Goal: Task Accomplishment & Management: Complete application form

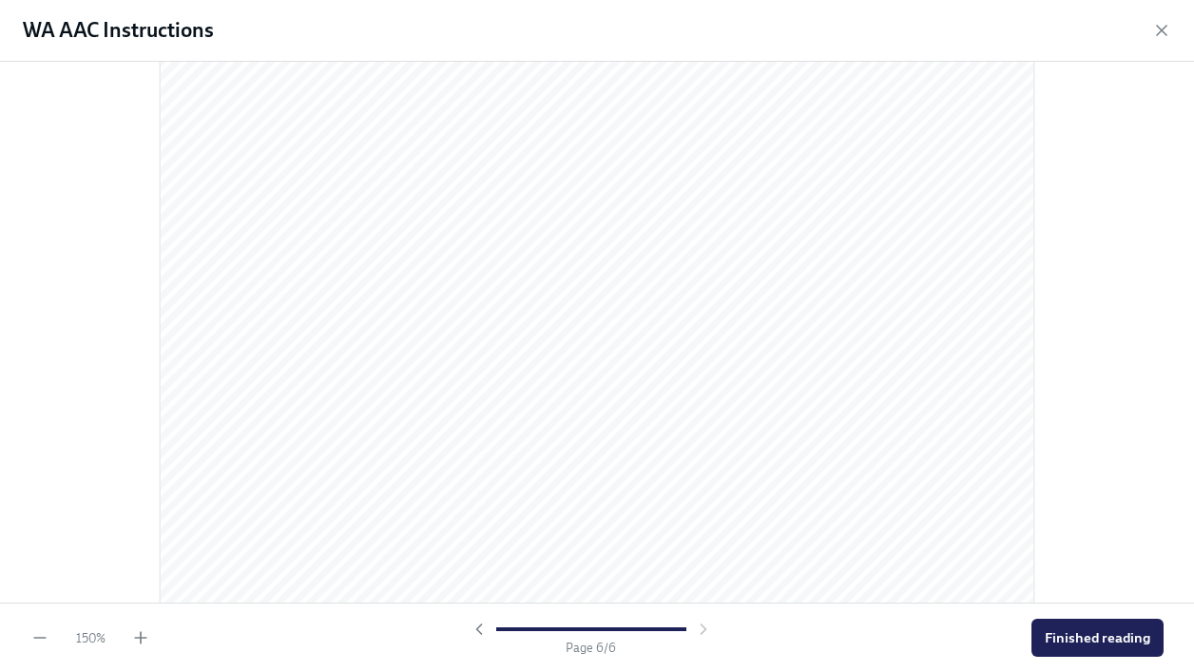
scroll to position [6360, 0]
click at [1109, 643] on span "Finished reading" at bounding box center [1098, 637] width 106 height 19
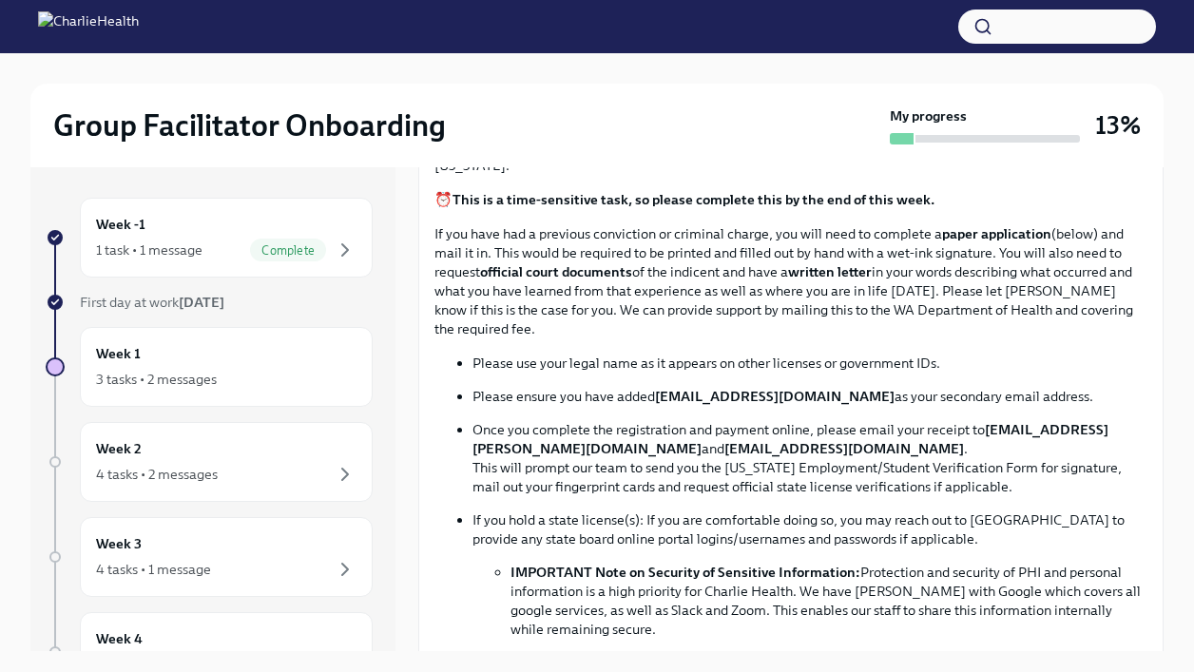
scroll to position [914, 0]
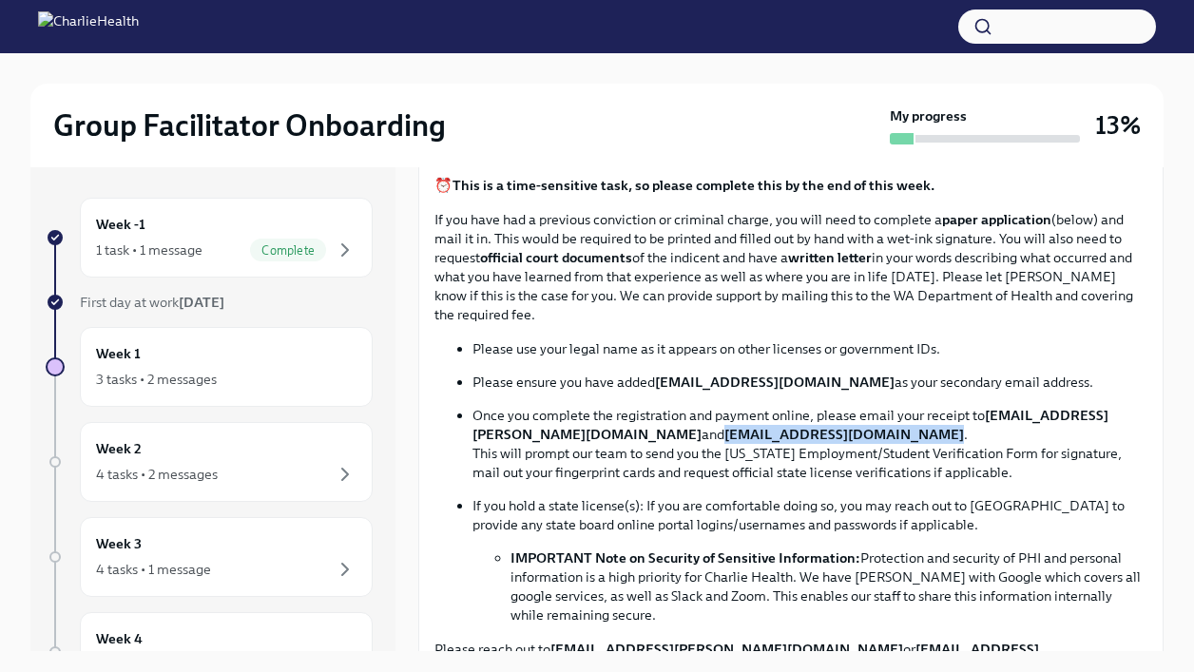
drag, startPoint x: 729, startPoint y: 434, endPoint x: 922, endPoint y: 434, distance: 193.0
click at [922, 434] on strong "[EMAIL_ADDRESS][DOMAIN_NAME]" at bounding box center [845, 434] width 240 height 17
copy strong "[EMAIL_ADDRESS][DOMAIN_NAME]"
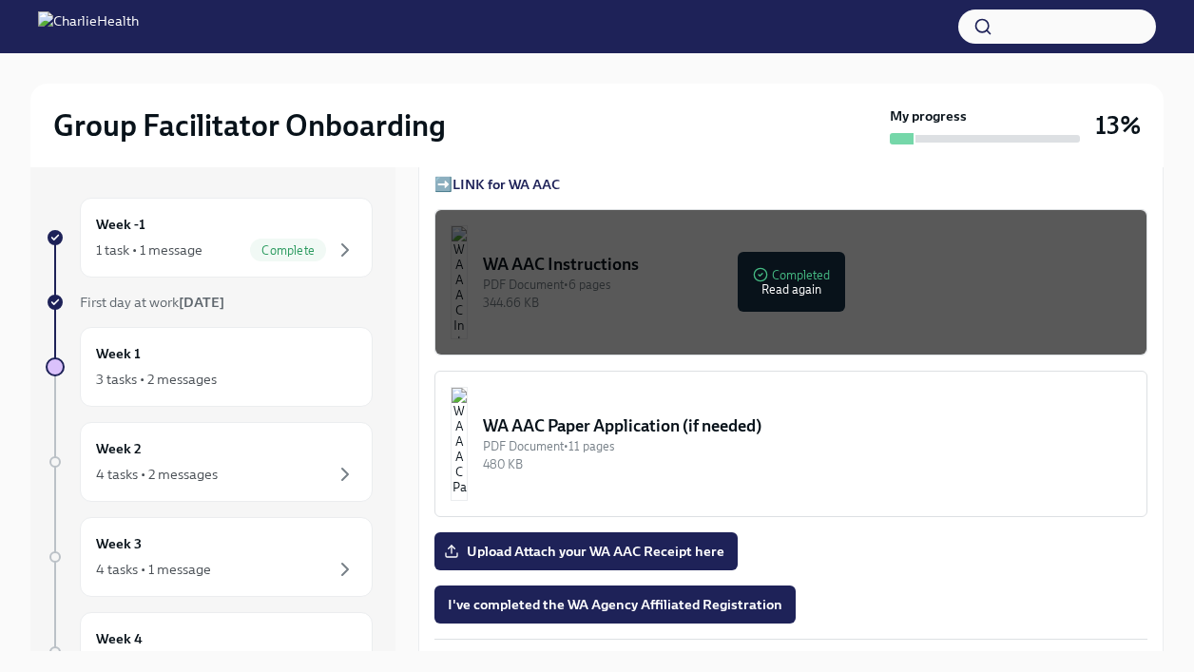
scroll to position [1487, 0]
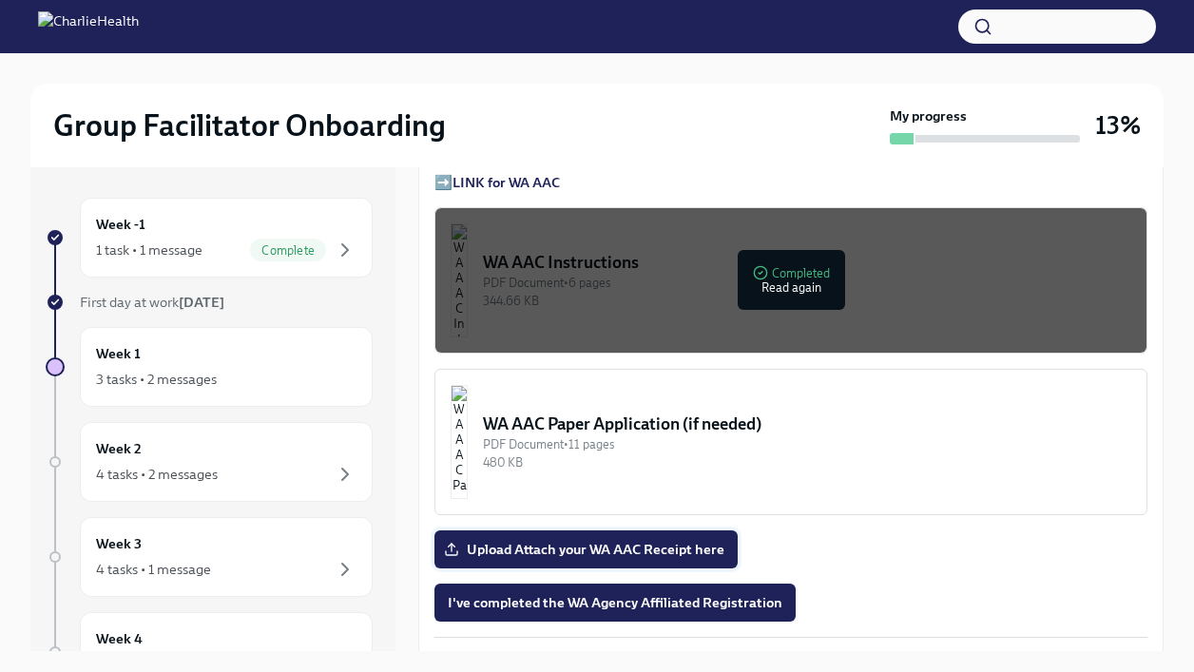
click at [677, 556] on span "Upload Attach your WA AAC Receipt here" at bounding box center [586, 549] width 277 height 19
click at [0, 0] on input "Upload Attach your WA AAC Receipt here" at bounding box center [0, 0] width 0 height 0
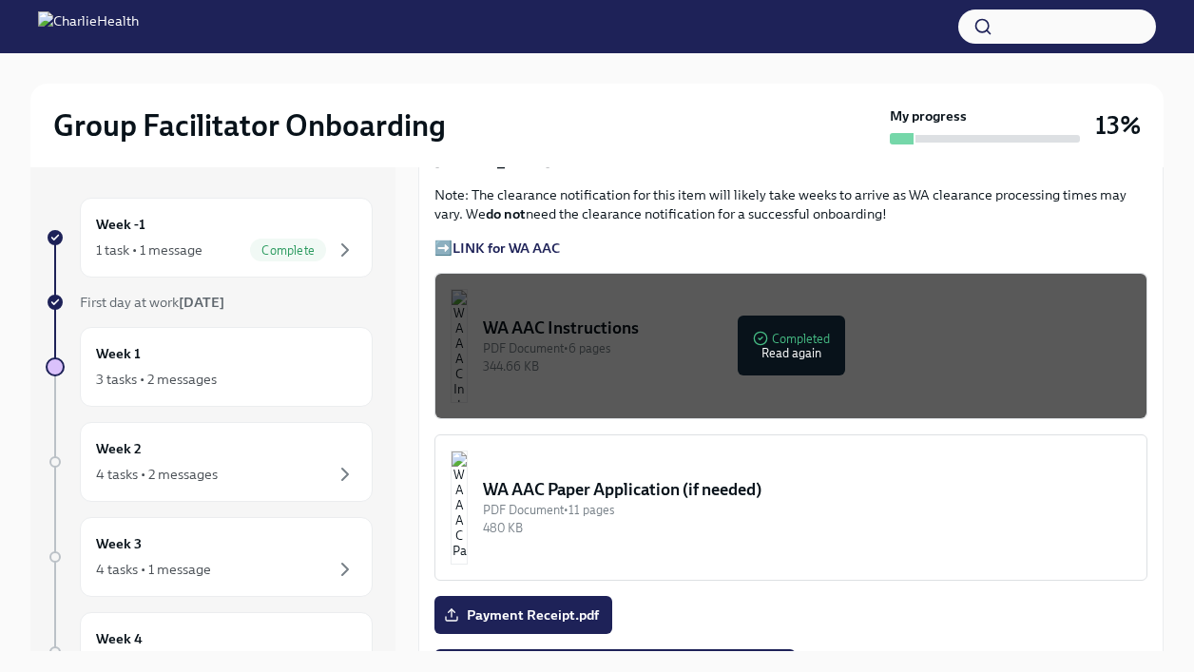
scroll to position [1644, 0]
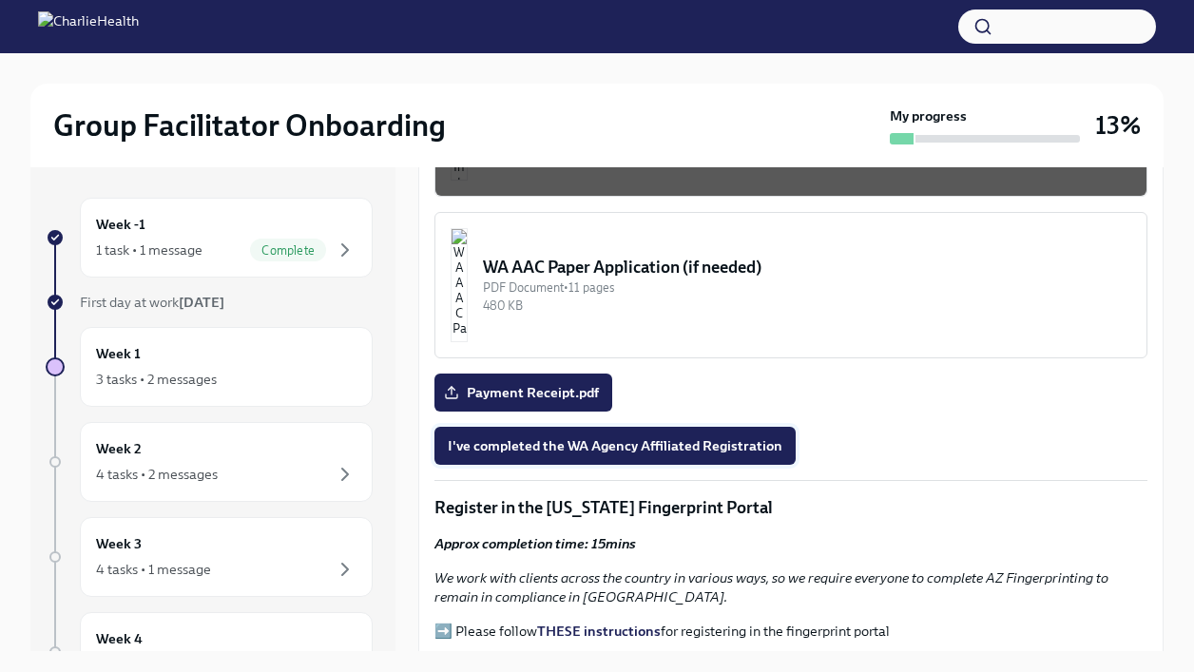
click at [749, 450] on span "I've completed the WA Agency Affiliated Registration" at bounding box center [615, 445] width 335 height 19
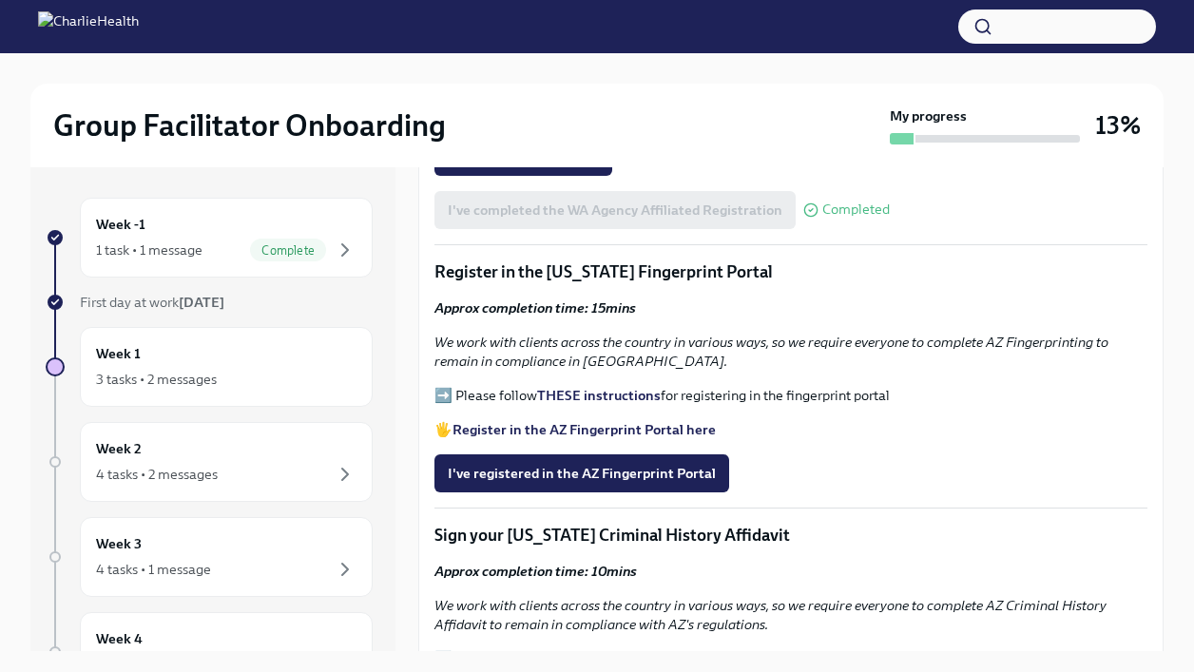
scroll to position [1885, 0]
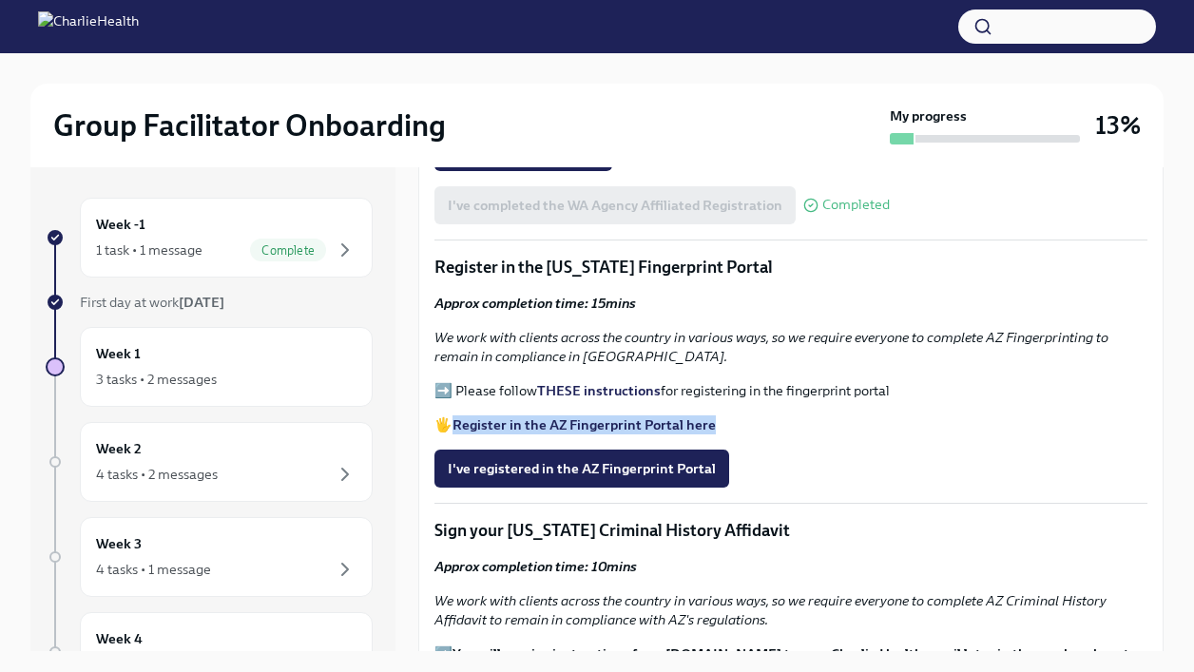
click at [628, 389] on strong "THESE instructions" at bounding box center [599, 390] width 124 height 17
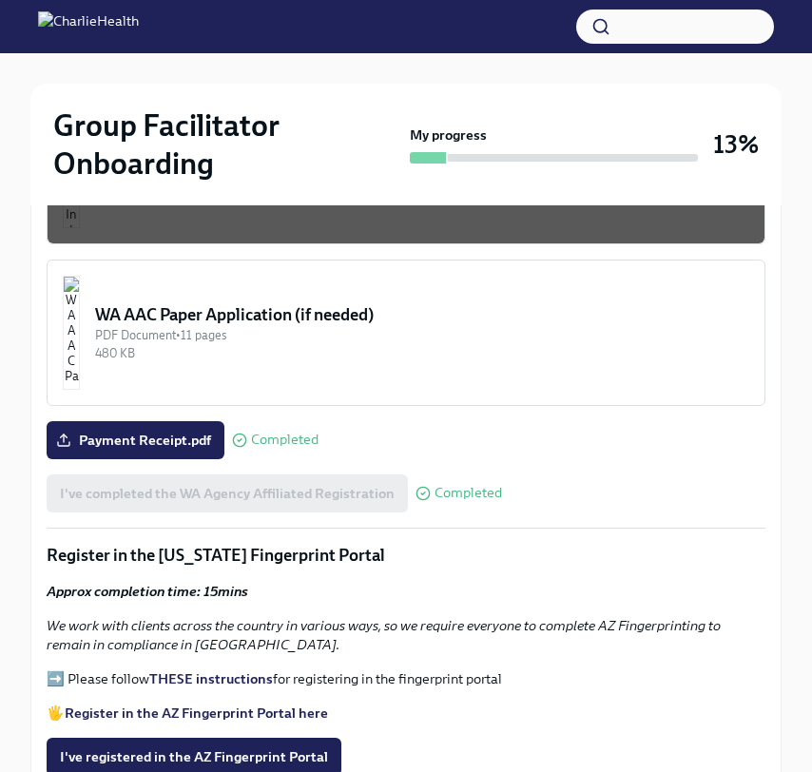
scroll to position [1975, 0]
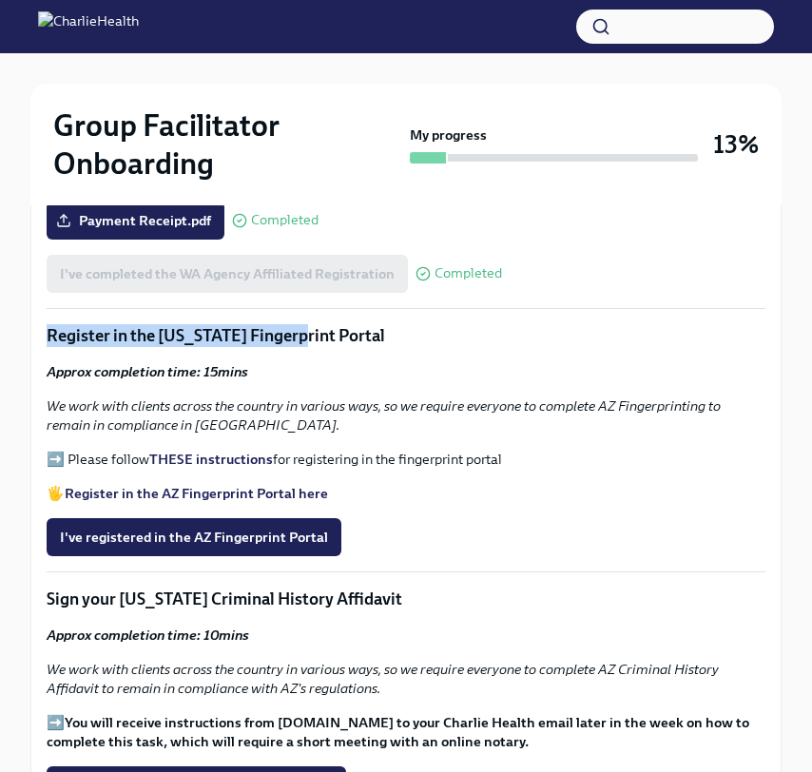
drag, startPoint x: 46, startPoint y: 332, endPoint x: 301, endPoint y: 332, distance: 255.8
click at [301, 332] on div "Welcome to your essential compliance tasks list! Offering virtual mental health…" at bounding box center [405, 141] width 751 height 3183
click at [304, 372] on p "Approx completion time: 15mins" at bounding box center [406, 371] width 719 height 19
drag, startPoint x: 158, startPoint y: 336, endPoint x: 304, endPoint y: 335, distance: 146.4
click at [304, 335] on p "Register in the [US_STATE] Fingerprint Portal" at bounding box center [406, 335] width 719 height 23
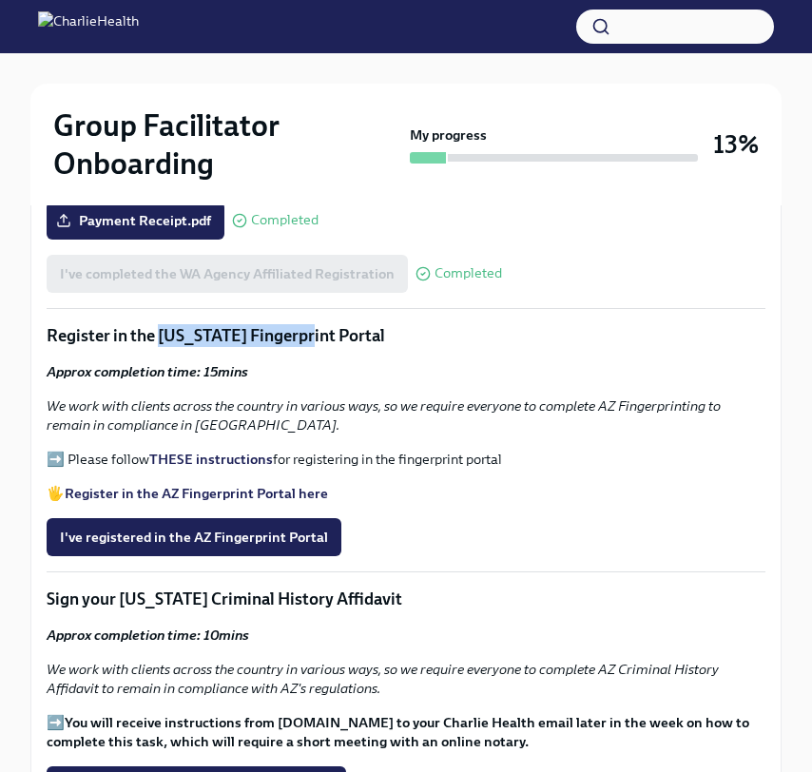
copy p "[US_STATE] Fingerprint"
click at [442, 493] on p "🖐️ Register in the AZ Fingerprint Portal here" at bounding box center [406, 493] width 719 height 19
click at [246, 526] on button "I've registered in the AZ Fingerprint Portal" at bounding box center [194, 537] width 295 height 38
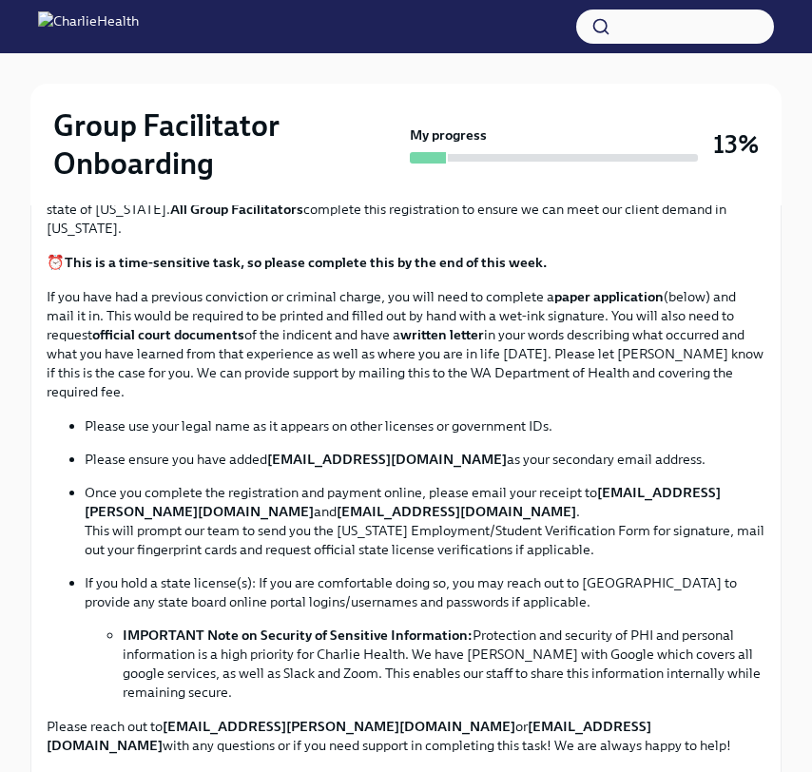
scroll to position [995, 0]
